Goal: Task Accomplishment & Management: Manage account settings

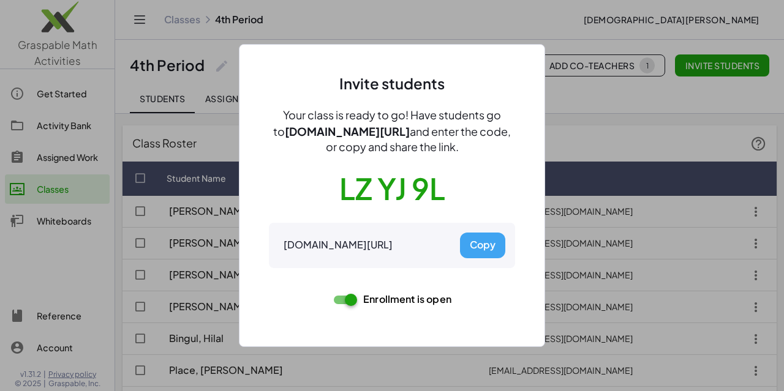
click at [473, 21] on div at bounding box center [392, 195] width 784 height 391
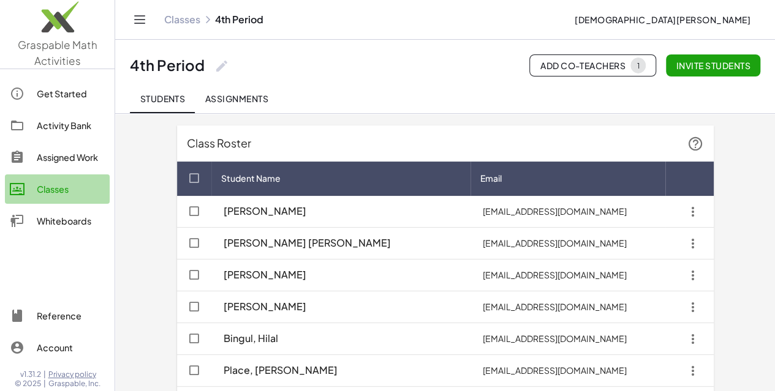
click at [53, 191] on div "Classes" at bounding box center [71, 189] width 68 height 15
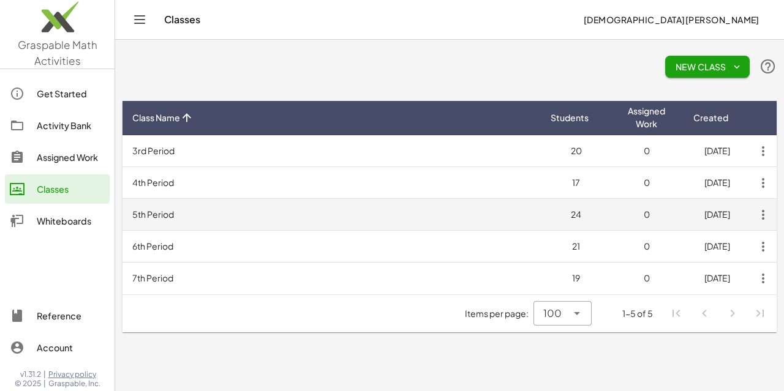
click at [239, 217] on td "5th Period" at bounding box center [331, 215] width 418 height 32
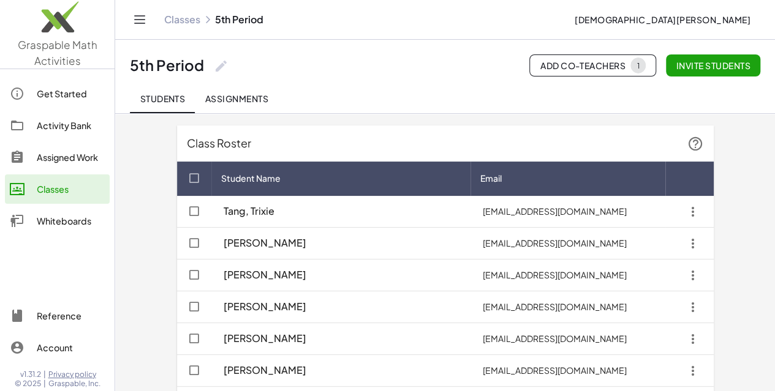
click at [701, 66] on span "Invite students" at bounding box center [713, 65] width 75 height 11
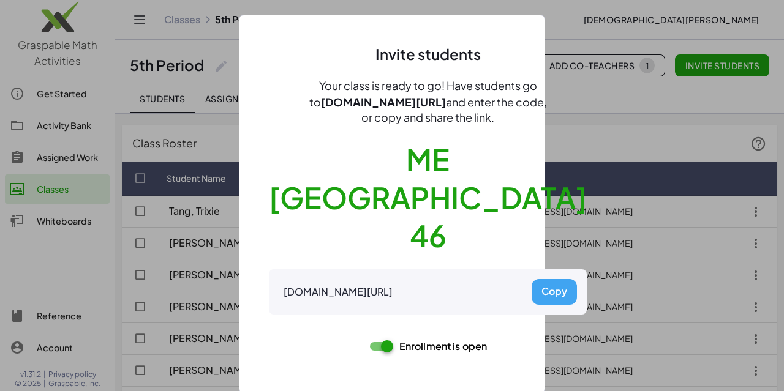
click at [614, 123] on div at bounding box center [392, 195] width 784 height 391
